Goal: Find specific page/section: Find specific page/section

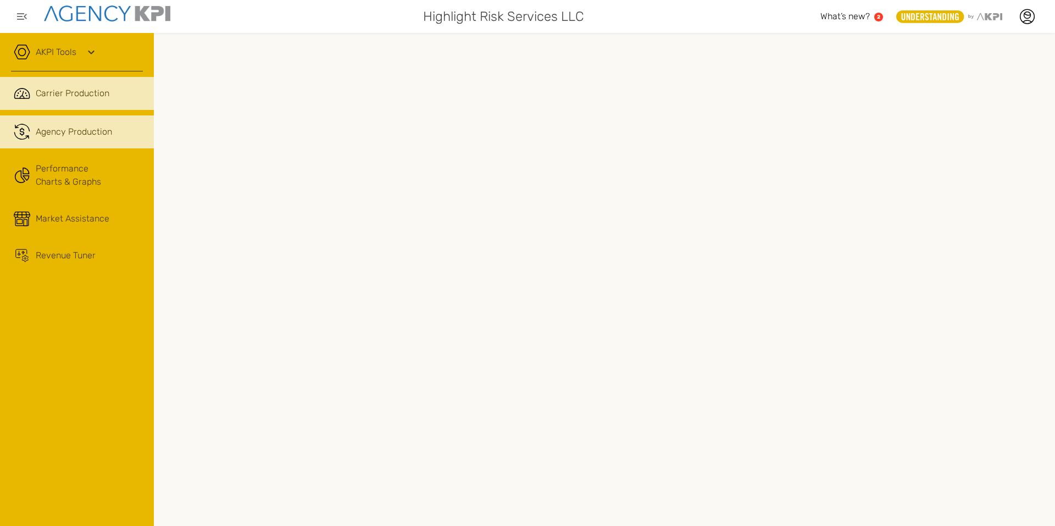
click at [82, 133] on span "Agency Production" at bounding box center [74, 131] width 76 height 13
